Goal: Navigation & Orientation: Go to known website

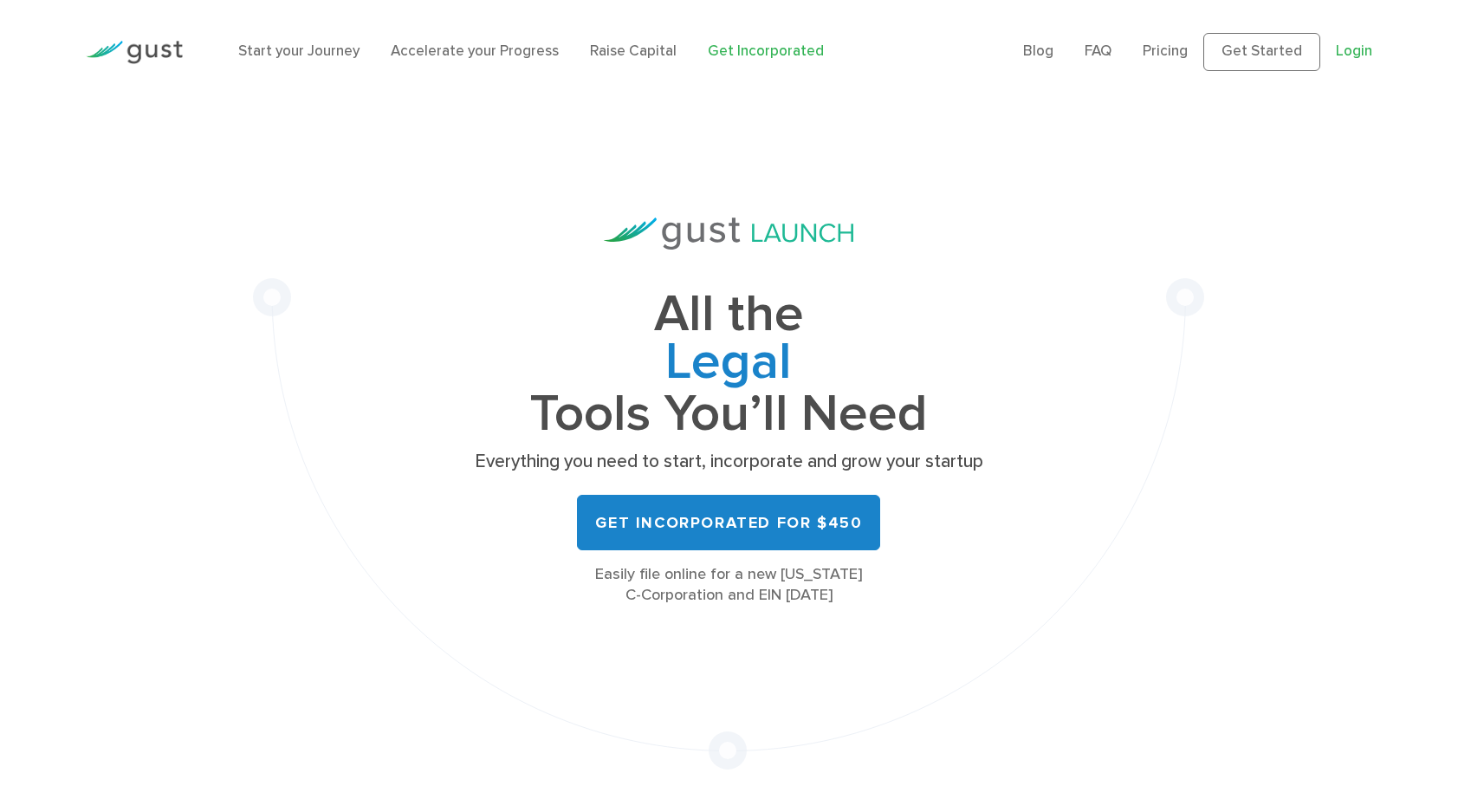
drag, startPoint x: 0, startPoint y: 0, endPoint x: 1364, endPoint y: 58, distance: 1365.2
click at [1364, 58] on link "Login" at bounding box center [1354, 51] width 36 height 17
click at [1360, 44] on link "Login" at bounding box center [1354, 51] width 36 height 17
click at [1349, 50] on link "Login" at bounding box center [1354, 51] width 36 height 17
click at [1345, 53] on link "Login" at bounding box center [1354, 51] width 36 height 17
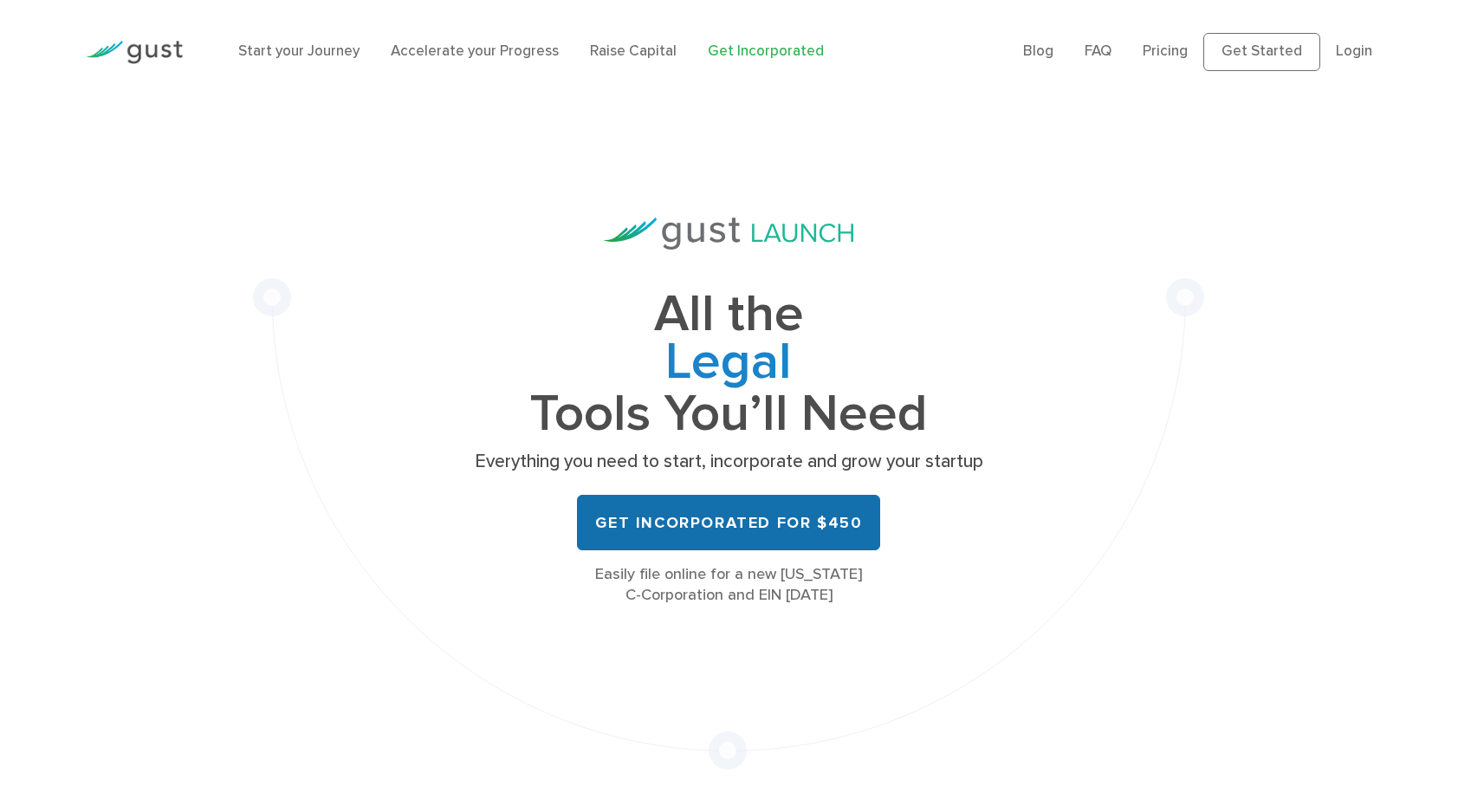
click at [718, 514] on link "Get Incorporated for $450" at bounding box center [728, 522] width 304 height 56
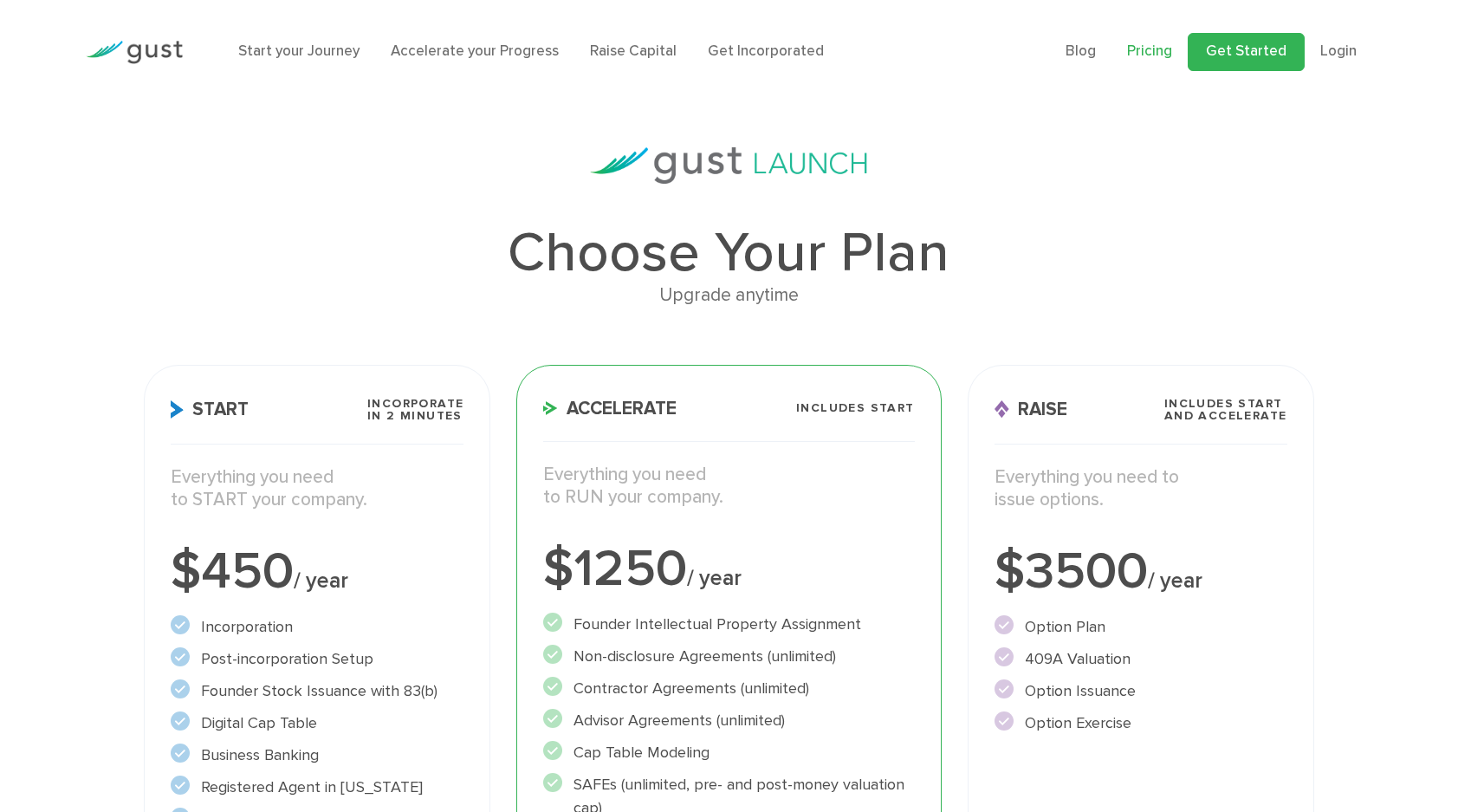
click at [1238, 53] on link "Get Started" at bounding box center [1247, 52] width 117 height 38
click at [1345, 52] on link "Login" at bounding box center [1339, 51] width 36 height 17
